Goal: Task Accomplishment & Management: Use online tool/utility

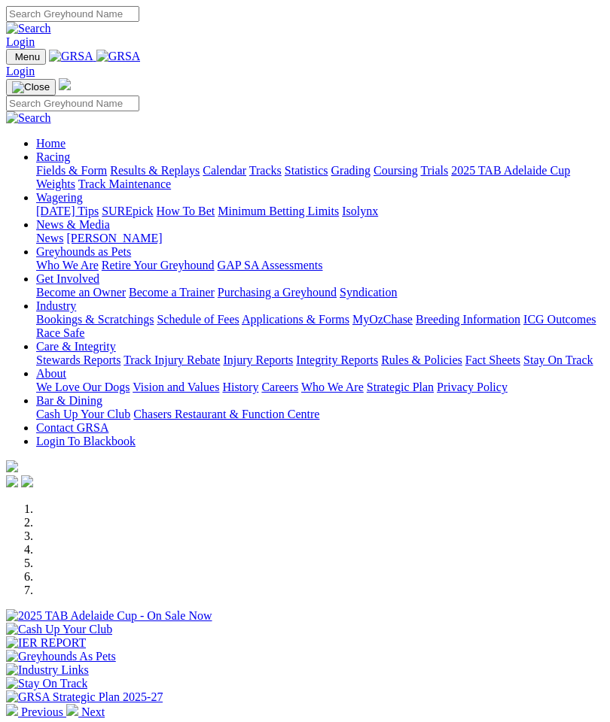
scroll to position [139, 0]
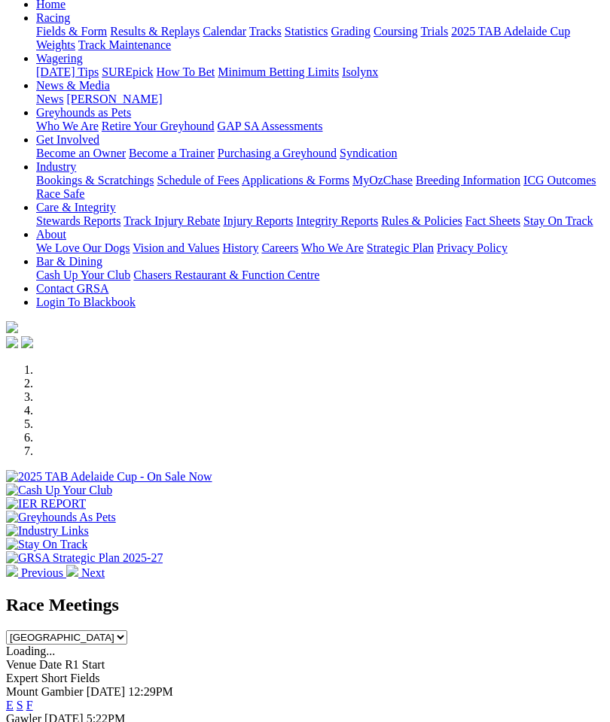
click at [33, 722] on link "F" at bounding box center [29, 732] width 7 height 13
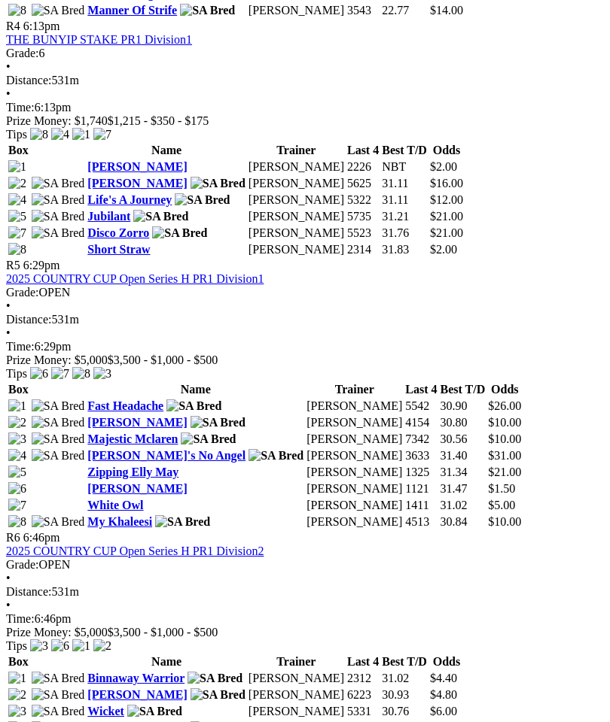
scroll to position [1544, 5]
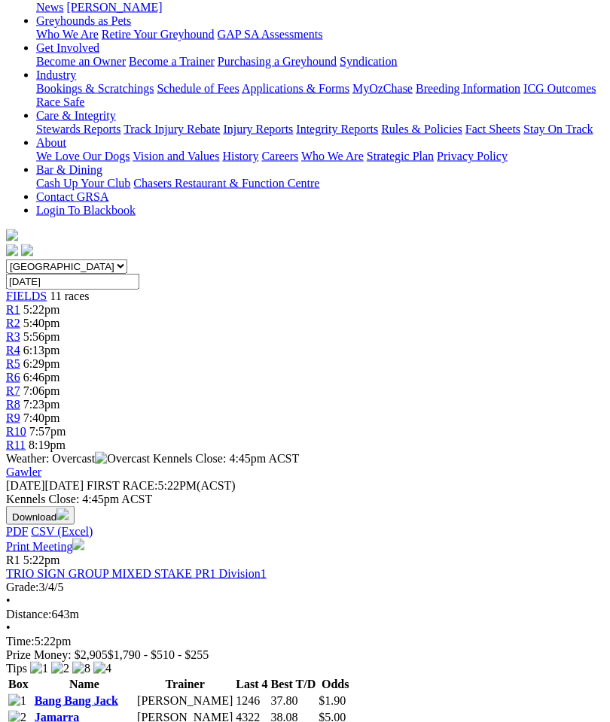
scroll to position [229, 6]
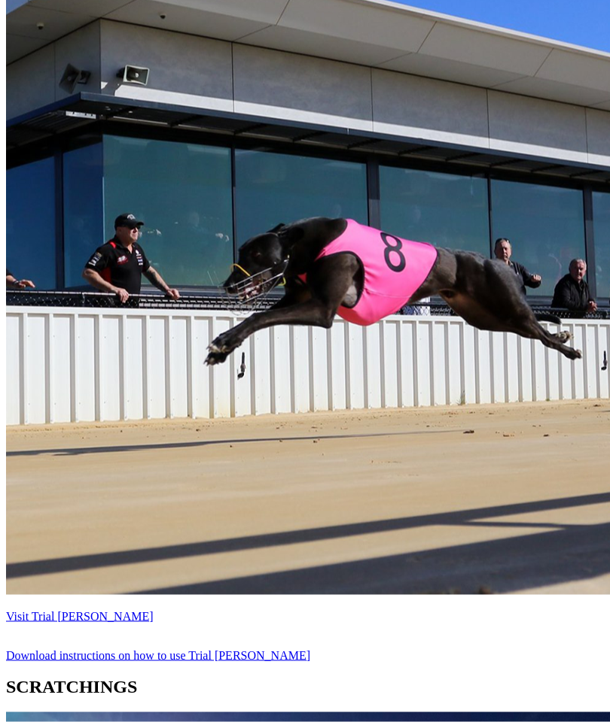
scroll to position [1394, 0]
